Goal: Task Accomplishment & Management: Manage account settings

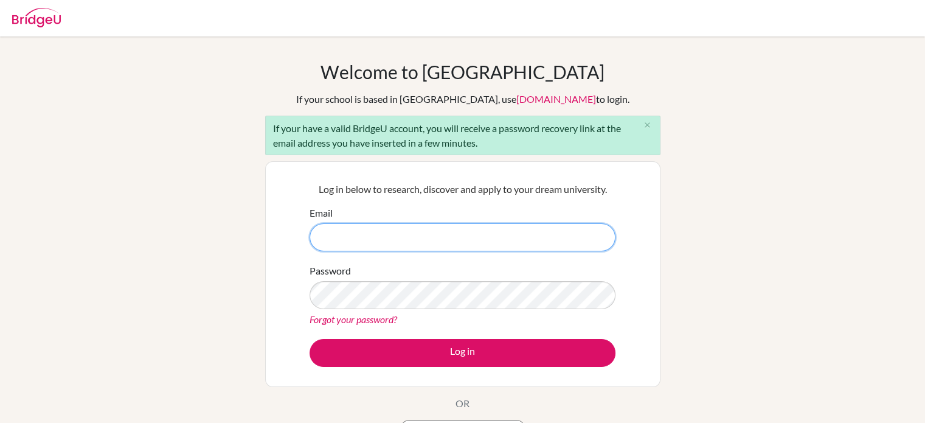
click at [474, 233] on input "Email" at bounding box center [463, 237] width 306 height 28
type input "[EMAIL_ADDRESS][DOMAIN_NAME]"
click at [310, 339] on button "Log in" at bounding box center [463, 353] width 306 height 28
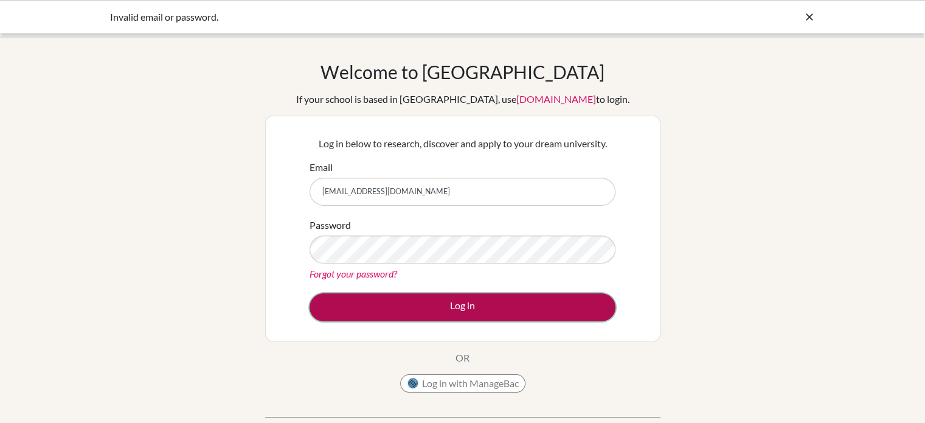
click at [449, 298] on button "Log in" at bounding box center [463, 307] width 306 height 28
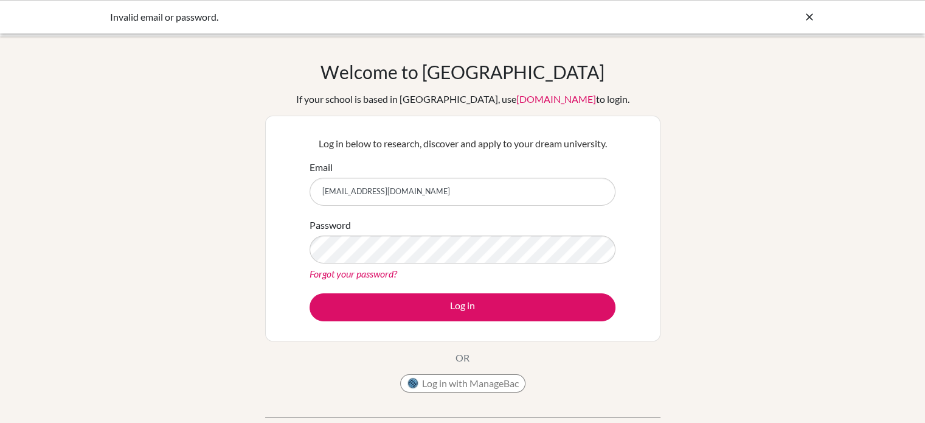
click at [362, 277] on link "Forgot your password?" at bounding box center [354, 274] width 88 height 12
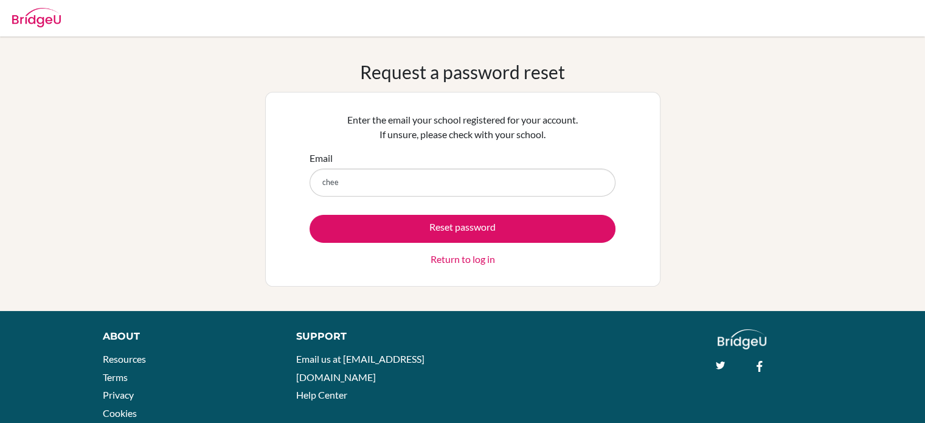
type input "[EMAIL_ADDRESS][DOMAIN_NAME]"
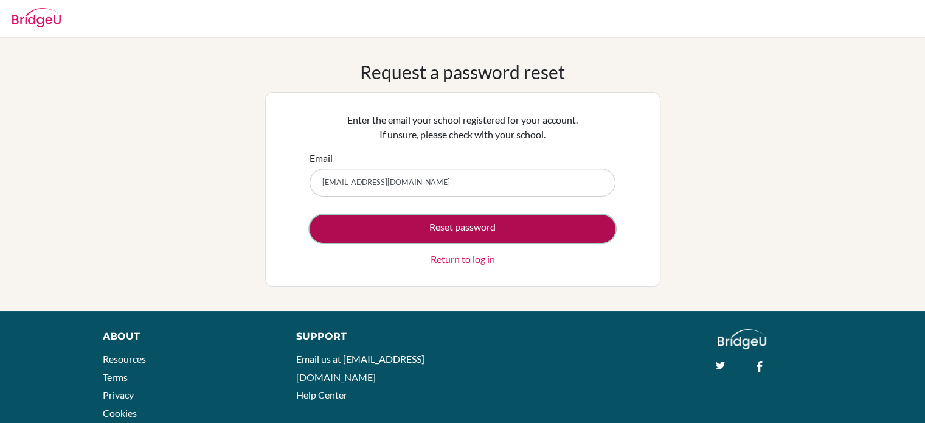
click at [442, 224] on button "Reset password" at bounding box center [463, 229] width 306 height 28
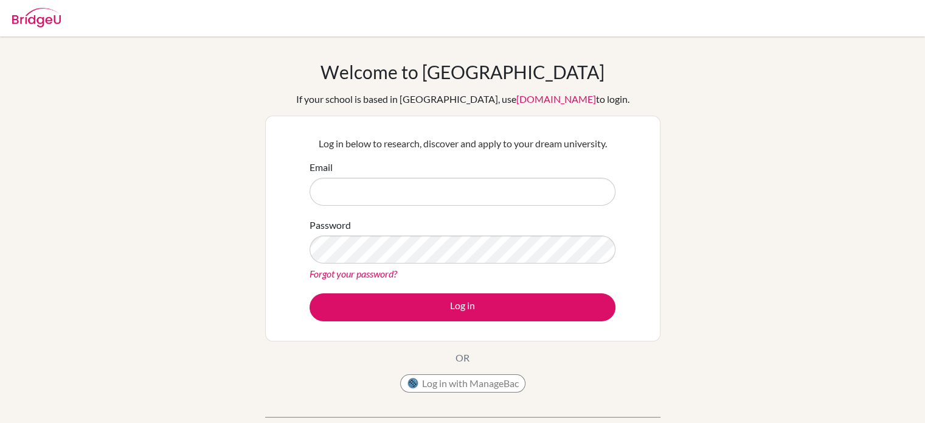
click at [376, 272] on link "Forgot your password?" at bounding box center [354, 274] width 88 height 12
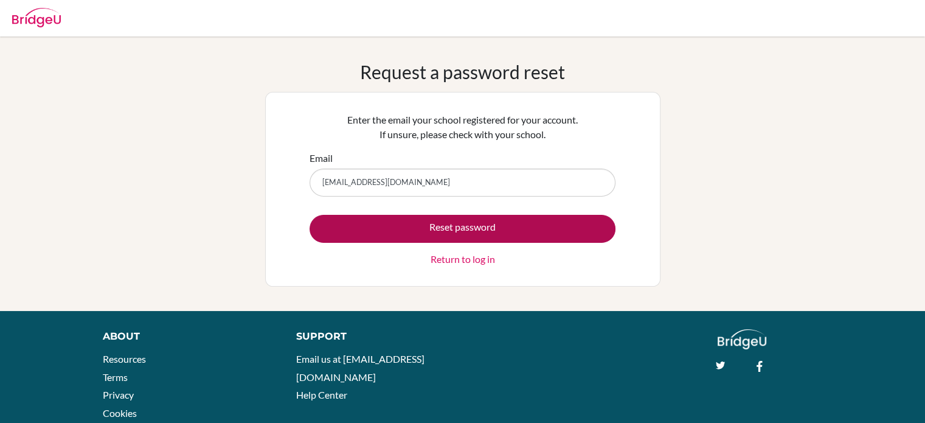
type input "[EMAIL_ADDRESS][DOMAIN_NAME]"
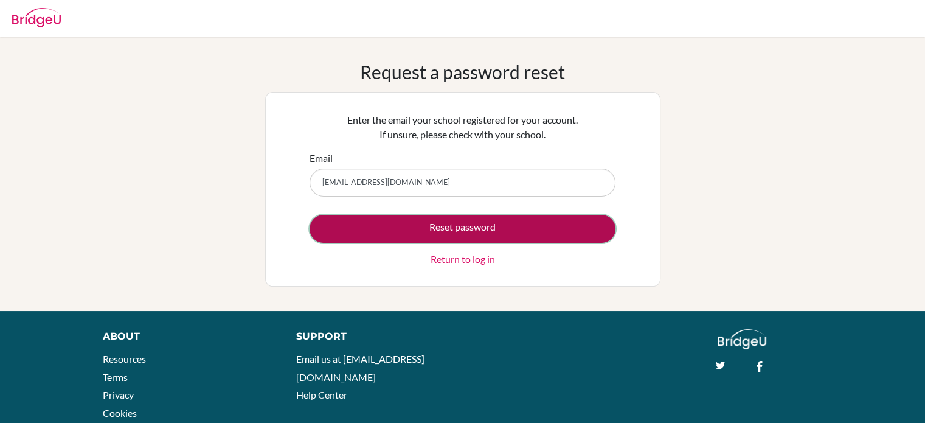
click at [502, 221] on button "Reset password" at bounding box center [463, 229] width 306 height 28
